Goal: Transaction & Acquisition: Purchase product/service

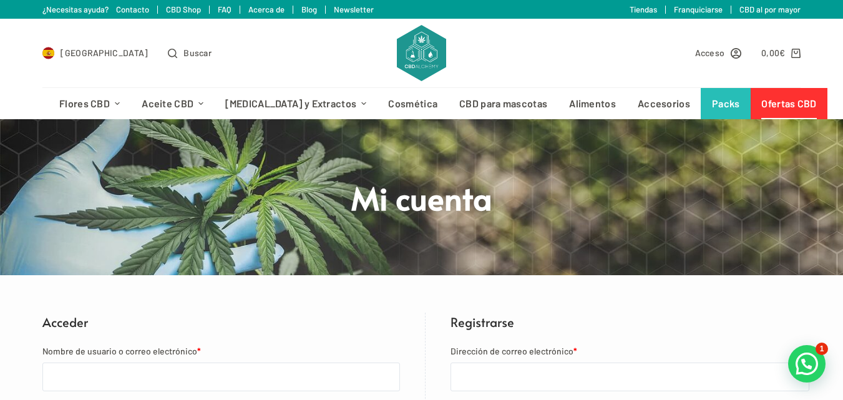
click at [751, 105] on link "Ofertas CBD" at bounding box center [789, 103] width 77 height 31
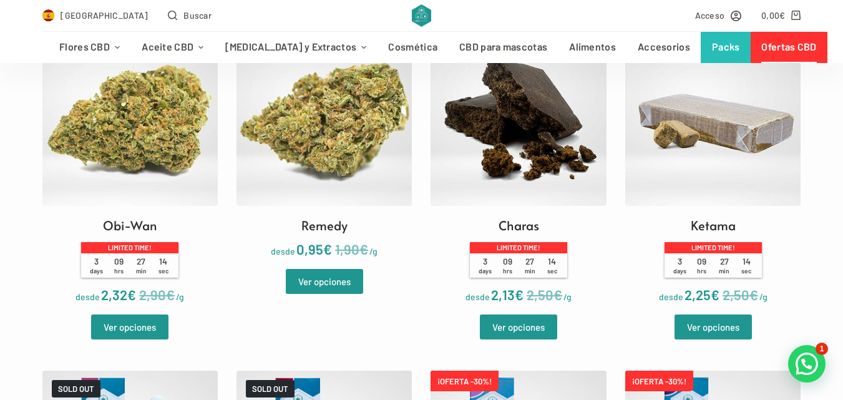
scroll to position [399, 0]
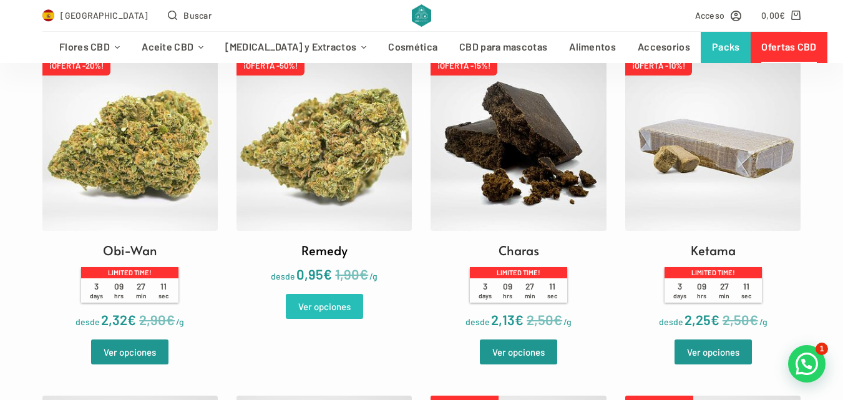
click at [333, 310] on link "Ver opciones" at bounding box center [324, 306] width 77 height 25
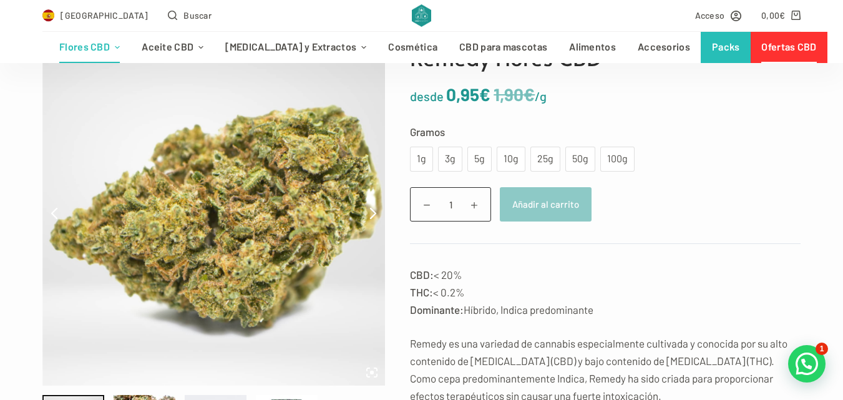
scroll to position [125, 0]
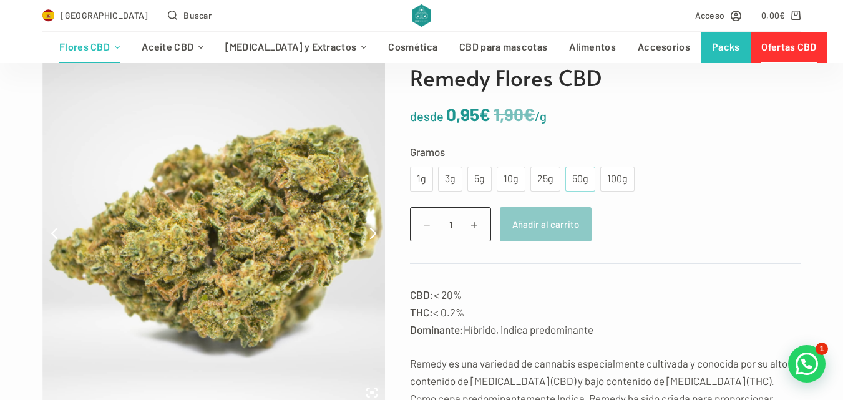
click at [573, 185] on div "50g" at bounding box center [580, 179] width 15 height 16
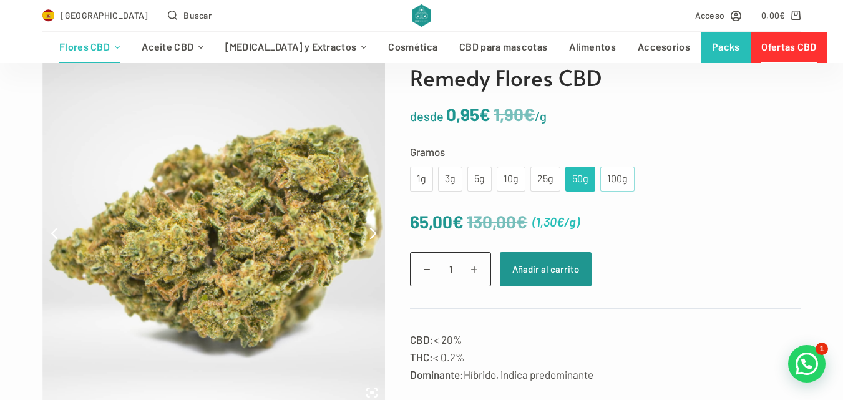
click at [618, 181] on div "100g" at bounding box center [617, 179] width 19 height 16
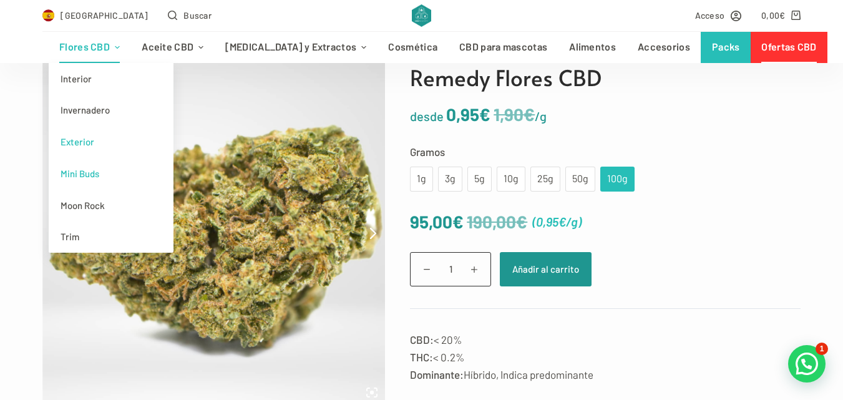
click at [87, 175] on link "Mini Buds" at bounding box center [111, 174] width 125 height 32
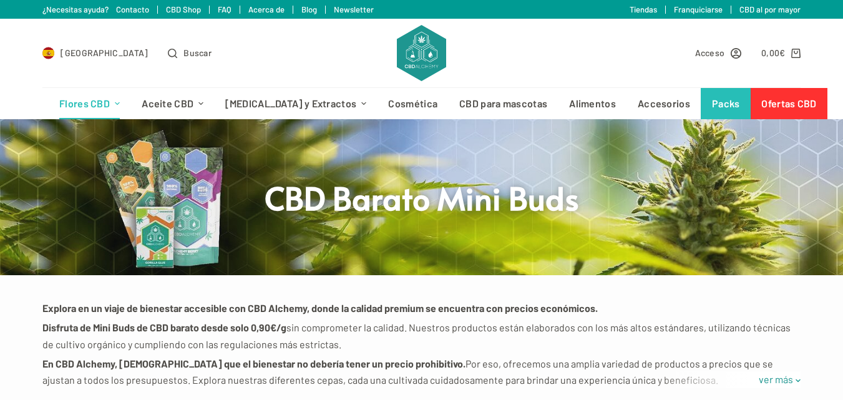
scroll to position [349, 0]
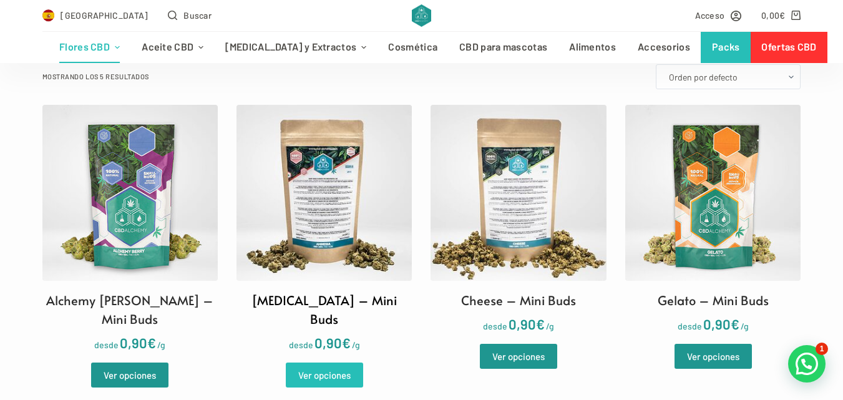
click at [317, 363] on link "Ver opciones" at bounding box center [324, 375] width 77 height 25
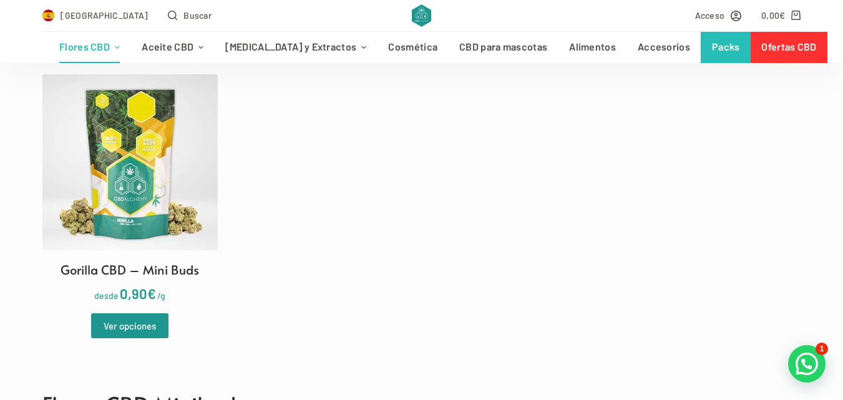
scroll to position [699, 0]
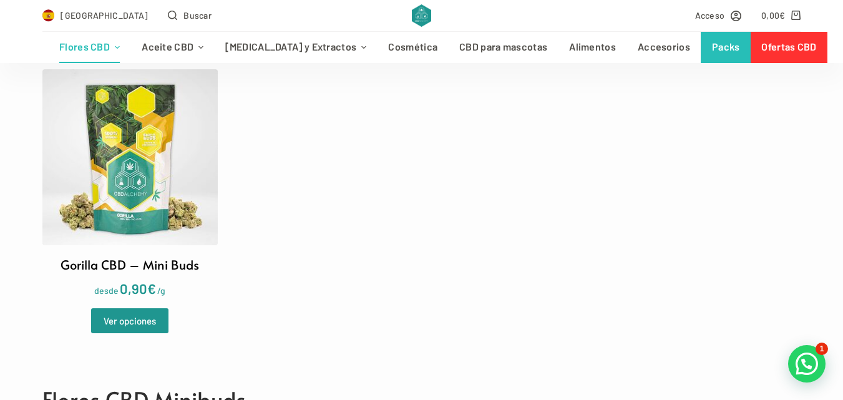
click at [135, 159] on img at bounding box center [129, 156] width 175 height 175
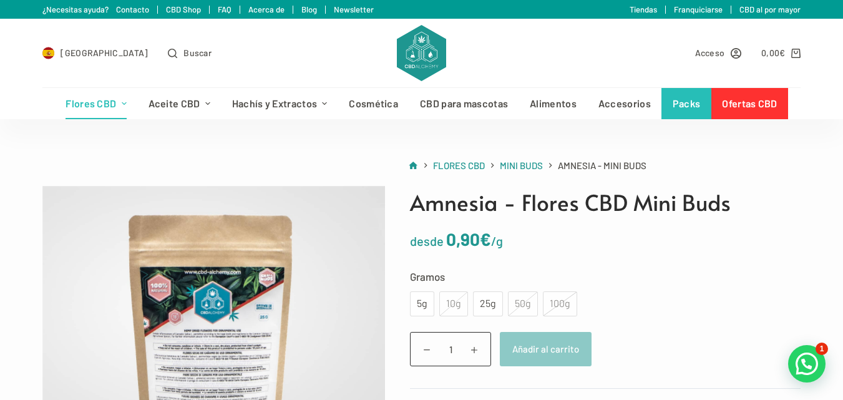
click at [562, 303] on div "100g" at bounding box center [560, 303] width 34 height 25
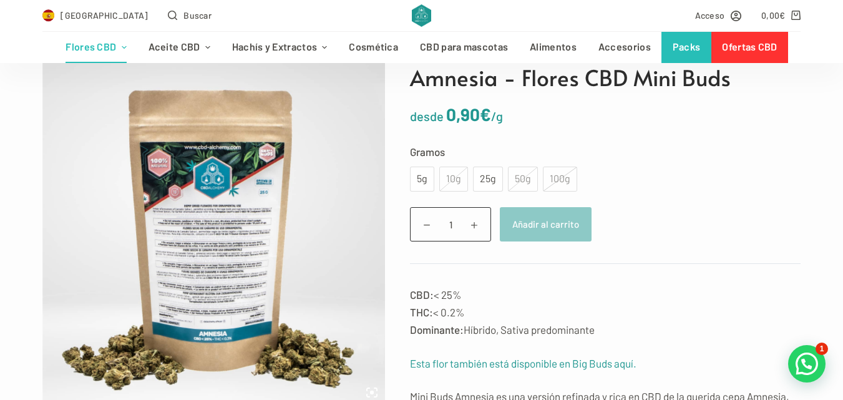
scroll to position [150, 0]
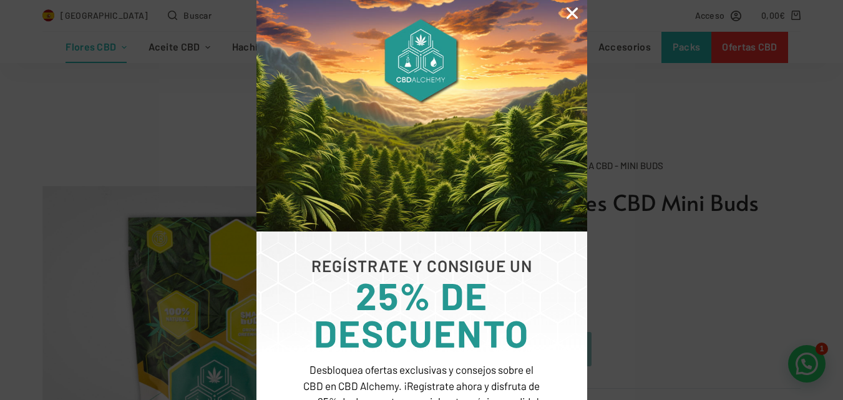
scroll to position [349, 0]
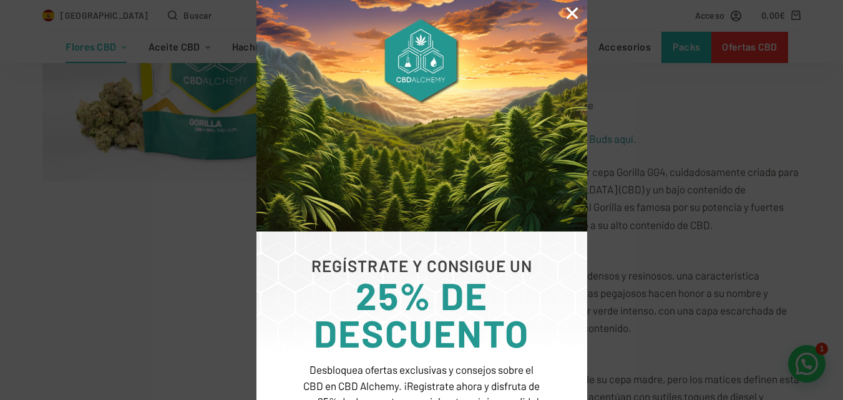
click at [575, 9] on icon "Close" at bounding box center [572, 13] width 16 height 16
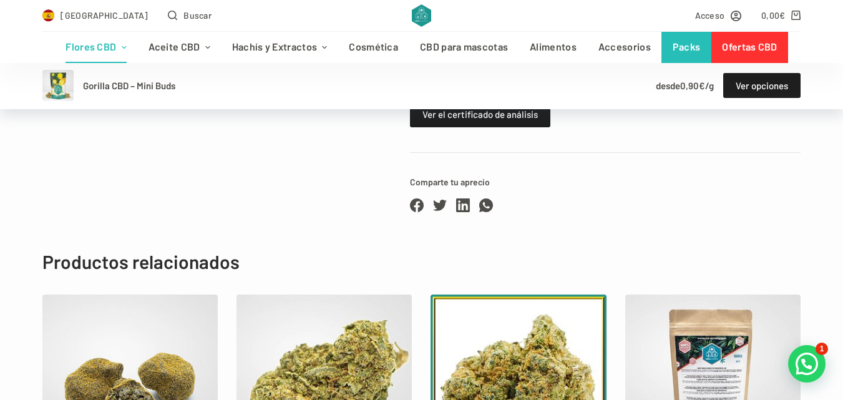
scroll to position [1630, 0]
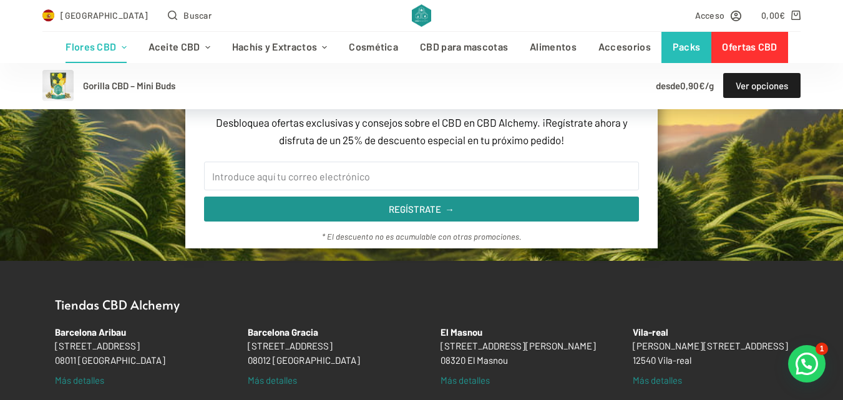
click at [842, 217] on section "REGÍSTRATE Y CONSIGUE UN 25% DE DESCUENTO Desbloquea ofertas exclusivas y conse…" at bounding box center [421, 148] width 843 height 225
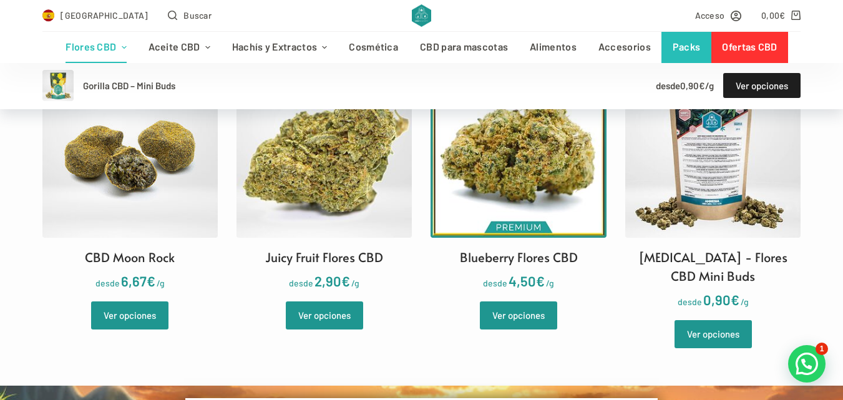
scroll to position [931, 0]
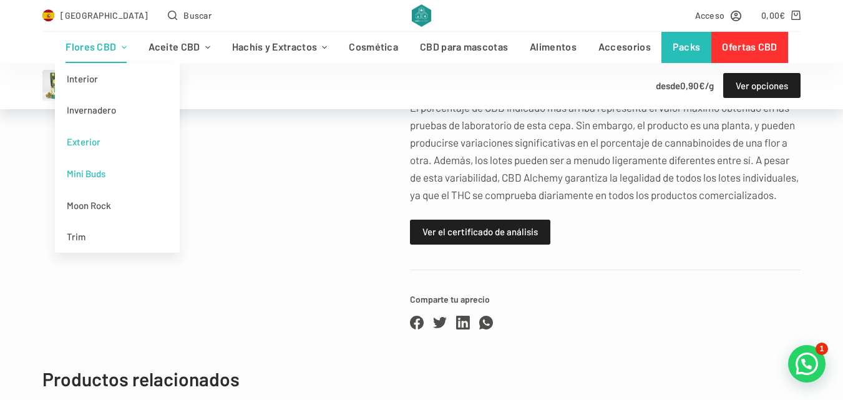
click at [84, 140] on link "Exterior" at bounding box center [117, 142] width 125 height 32
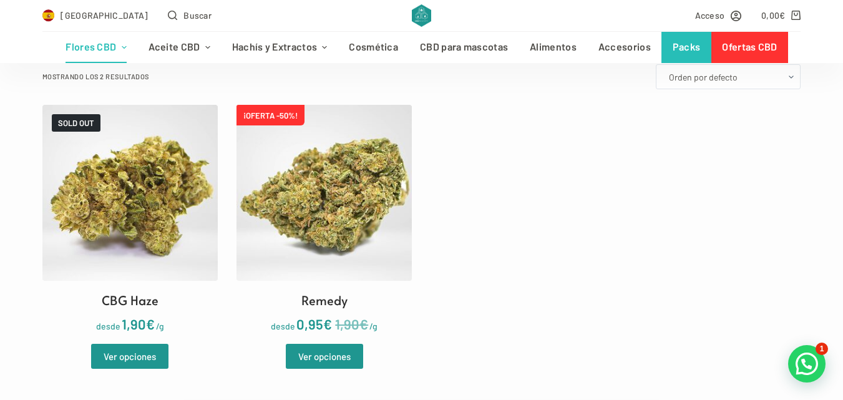
scroll to position [233, 0]
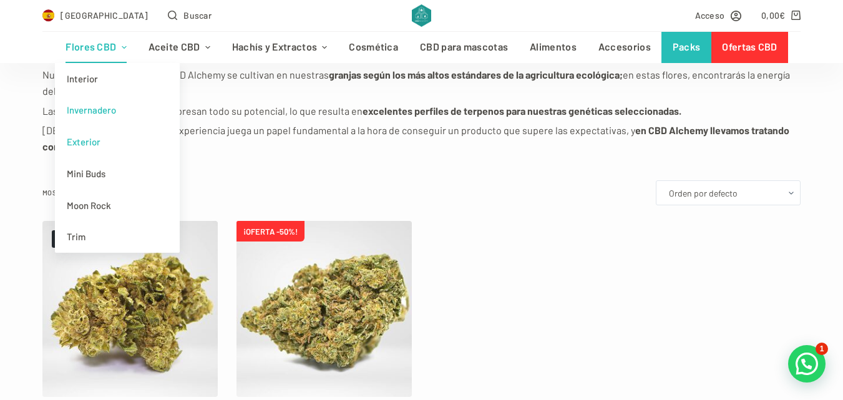
click at [112, 109] on link "Invernadero" at bounding box center [117, 110] width 125 height 32
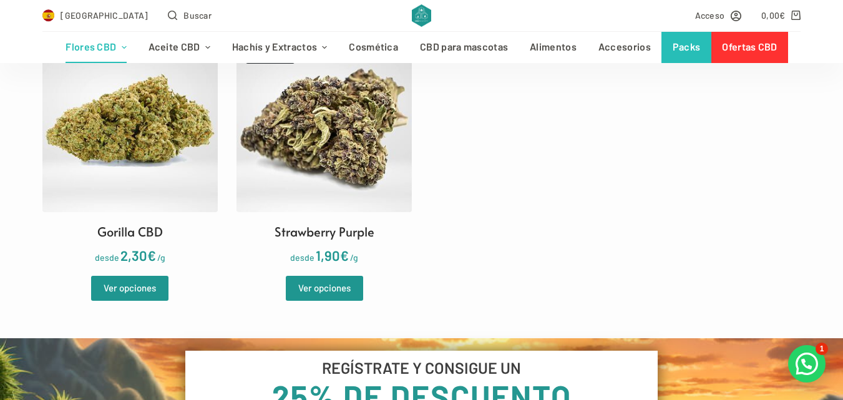
scroll to position [1048, 0]
